Goal: Task Accomplishment & Management: Complete application form

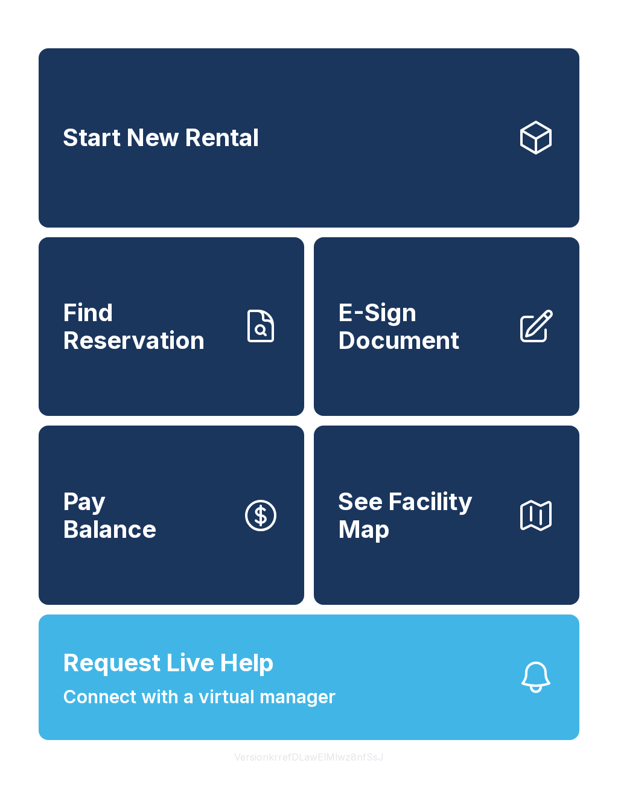
click at [457, 342] on span "E-Sign Document" at bounding box center [422, 326] width 169 height 55
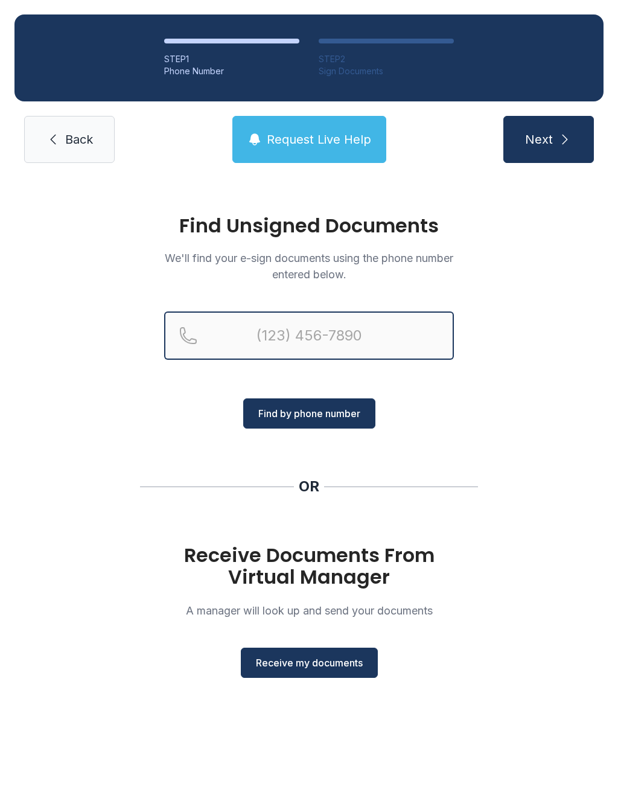
click at [380, 334] on input "Reservation phone number" at bounding box center [309, 336] width 290 height 48
type input "("
click at [562, 473] on div "Find Unsigned Documents We'll find your e-sign documents using the phone number…" at bounding box center [309, 452] width 618 height 549
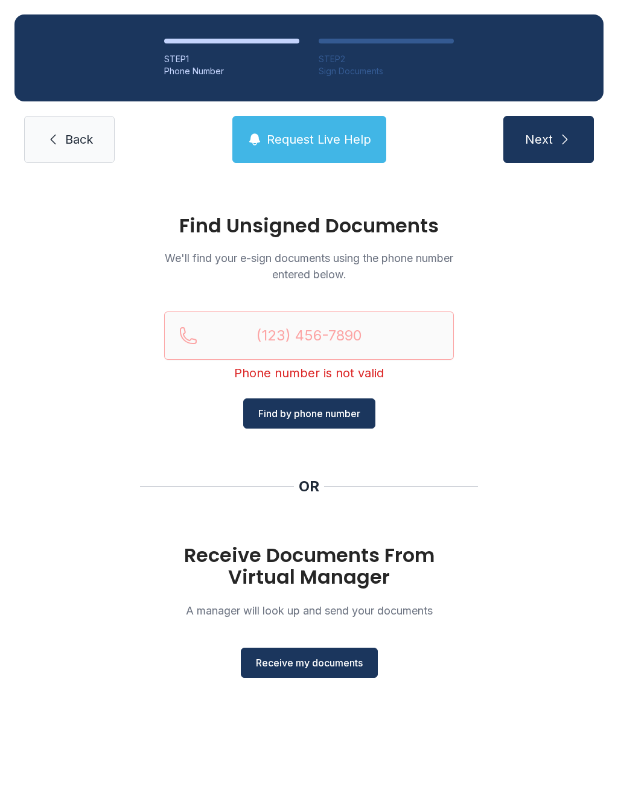
click at [333, 656] on span "Receive my documents" at bounding box center [309, 663] width 107 height 14
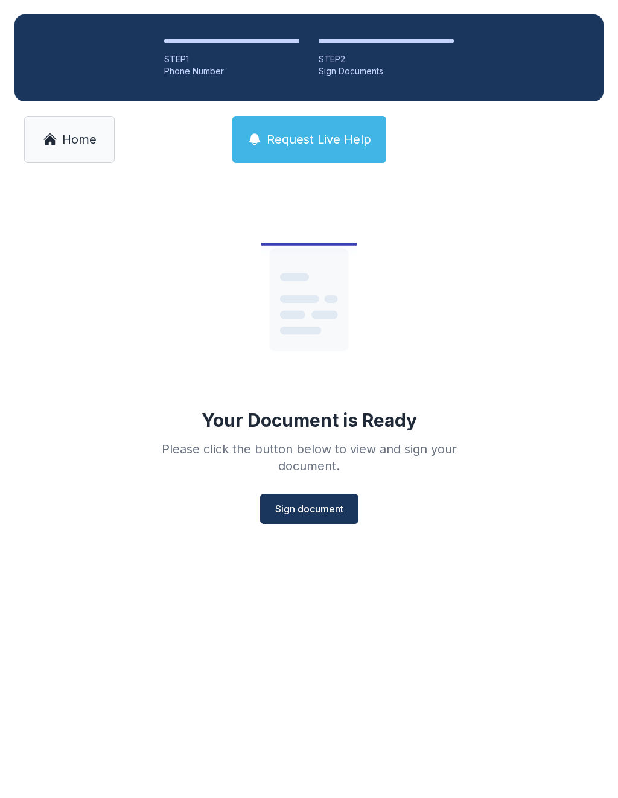
click at [330, 507] on span "Sign document" at bounding box center [309, 509] width 68 height 14
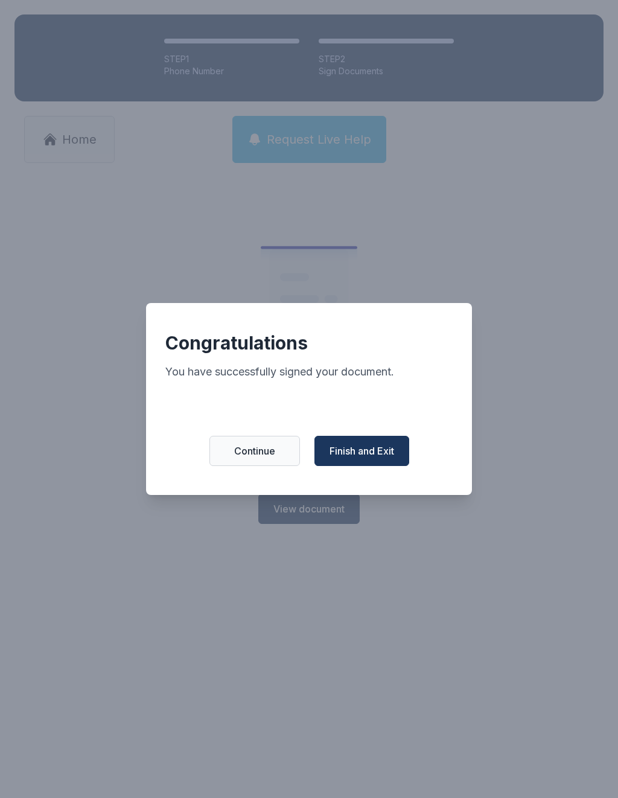
click at [372, 455] on span "Finish and Exit" at bounding box center [362, 451] width 65 height 14
